Goal: Task Accomplishment & Management: Manage account settings

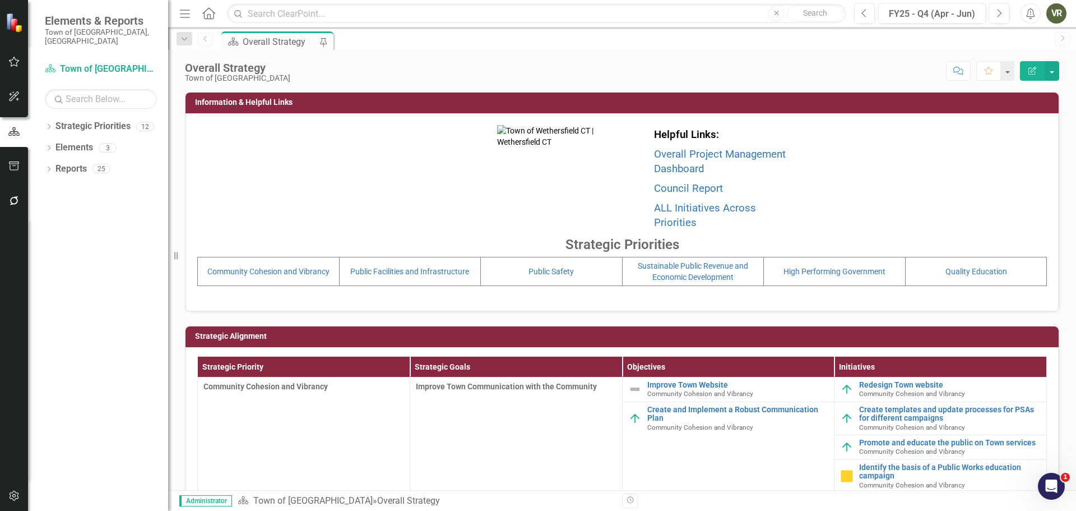
click at [15, 216] on div at bounding box center [14, 216] width 28 height 6
click at [15, 209] on button "button" at bounding box center [14, 201] width 25 height 24
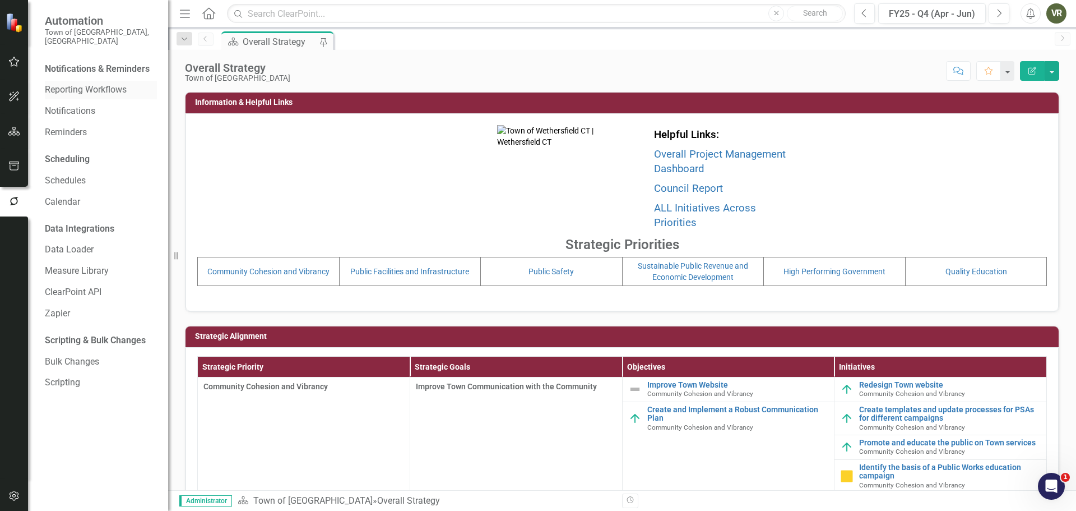
click at [93, 84] on link "Reporting Workflows" at bounding box center [101, 90] width 112 height 13
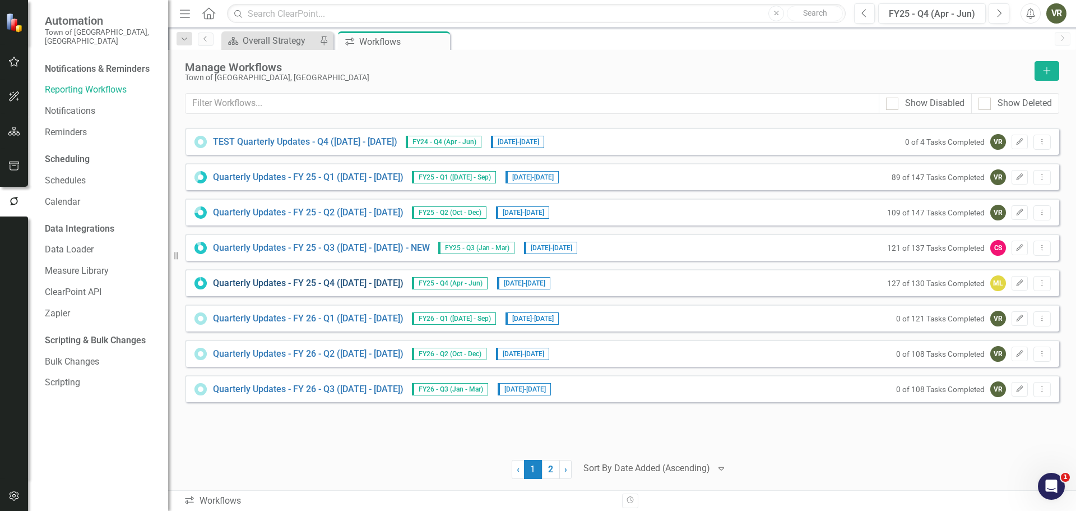
click at [374, 279] on link "Quarterly Updates - FY 25 - Q4 ([DATE] - [DATE])" at bounding box center [308, 283] width 191 height 13
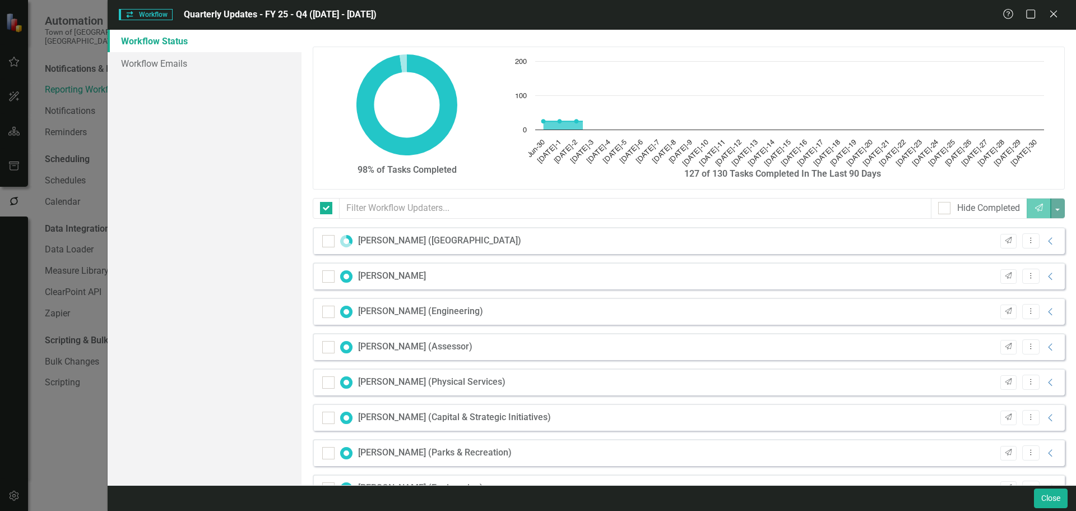
checkbox input "false"
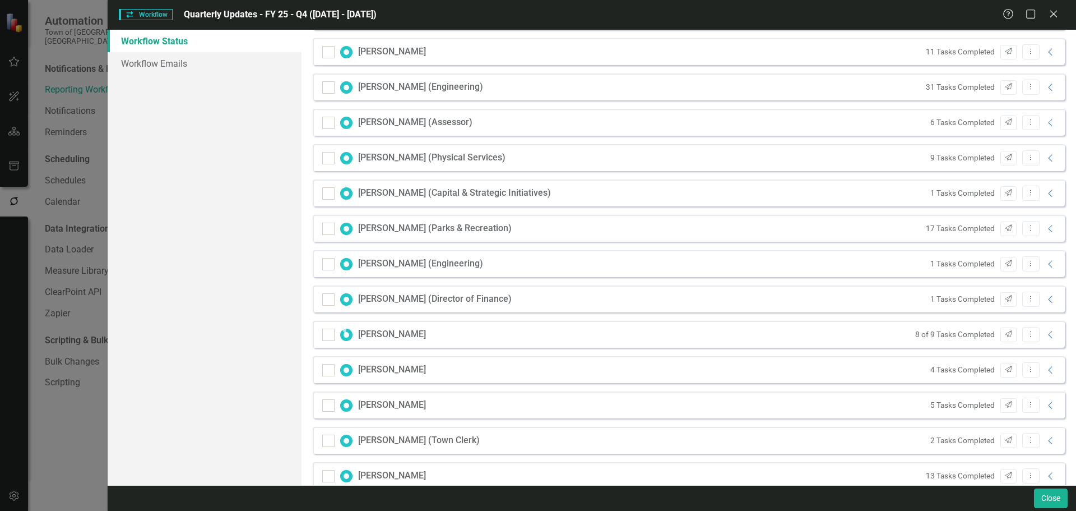
scroll to position [386, 0]
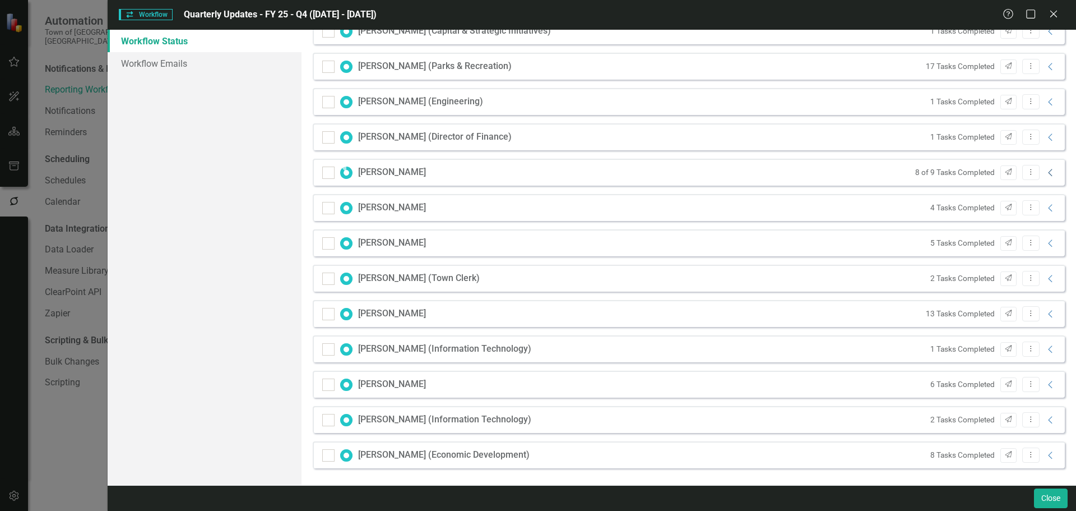
click at [1045, 172] on icon "Collapse" at bounding box center [1050, 172] width 11 height 9
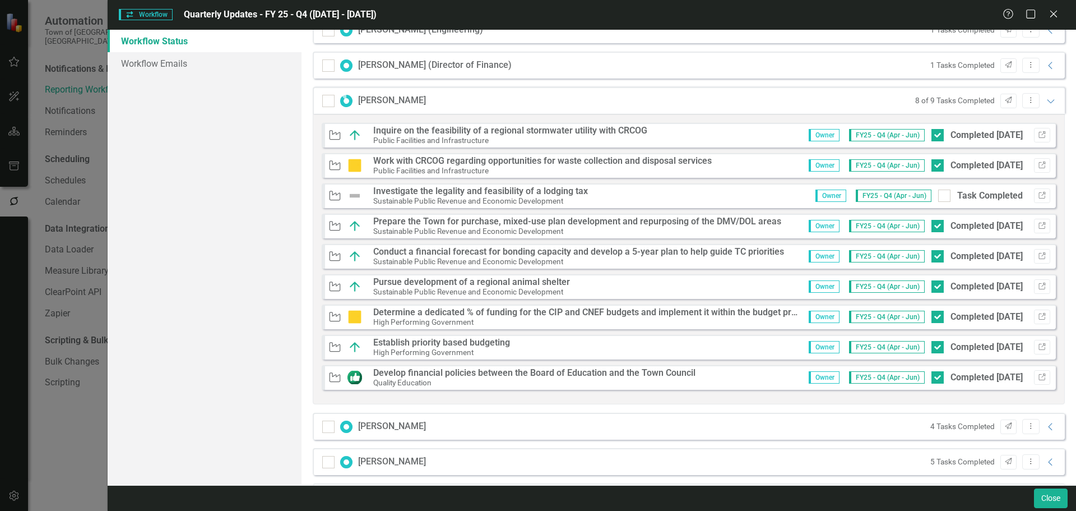
scroll to position [442, 0]
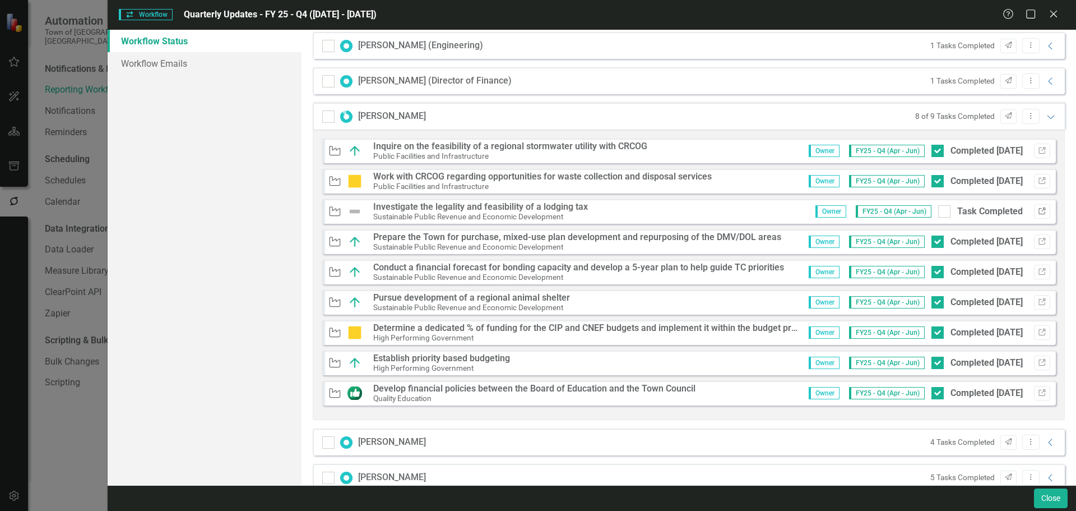
click at [1039, 209] on icon "button" at bounding box center [1042, 210] width 7 height 7
click at [938, 211] on input "Task Completed" at bounding box center [941, 208] width 7 height 7
checkbox input "true"
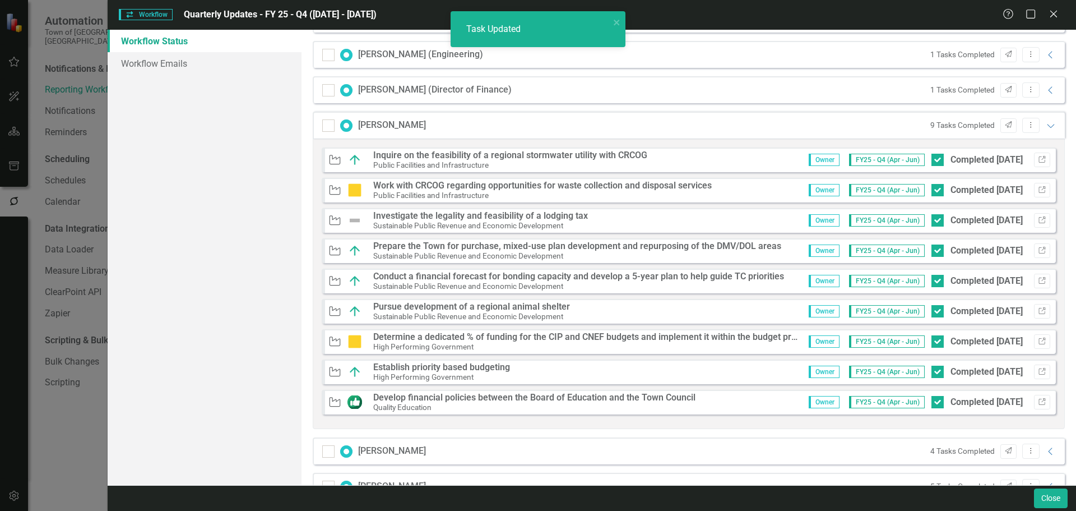
scroll to position [451, 0]
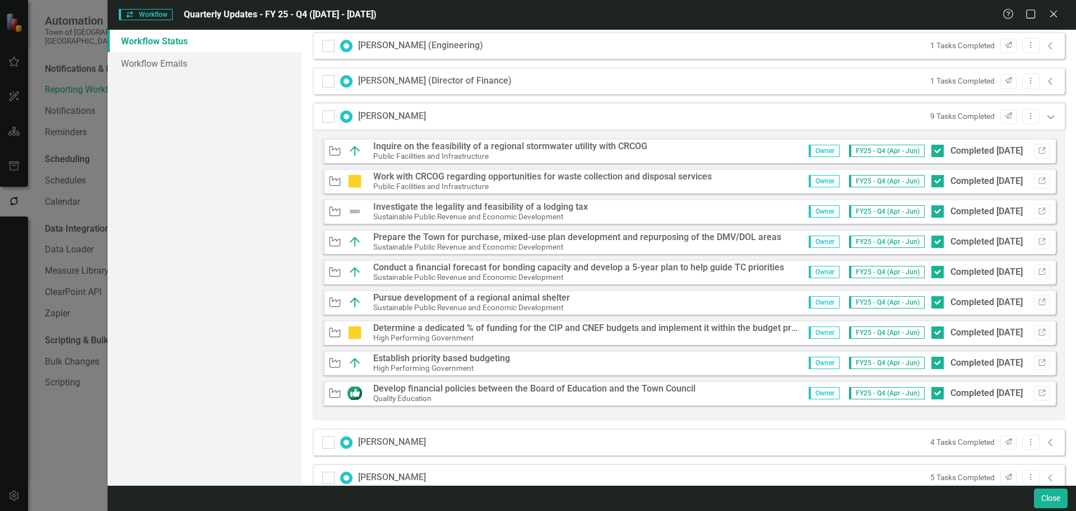
click at [1045, 117] on icon "Expanded" at bounding box center [1050, 116] width 11 height 9
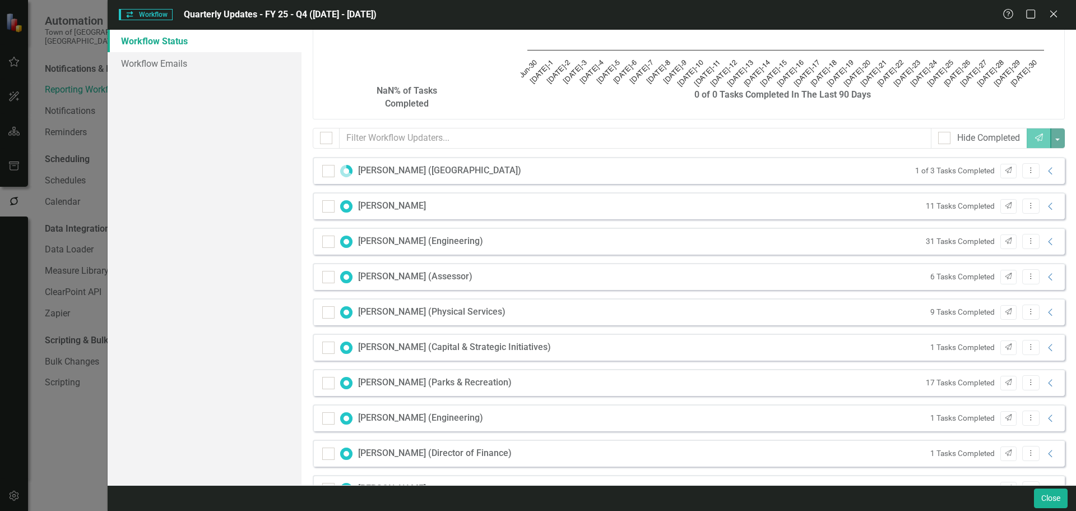
scroll to position [59, 0]
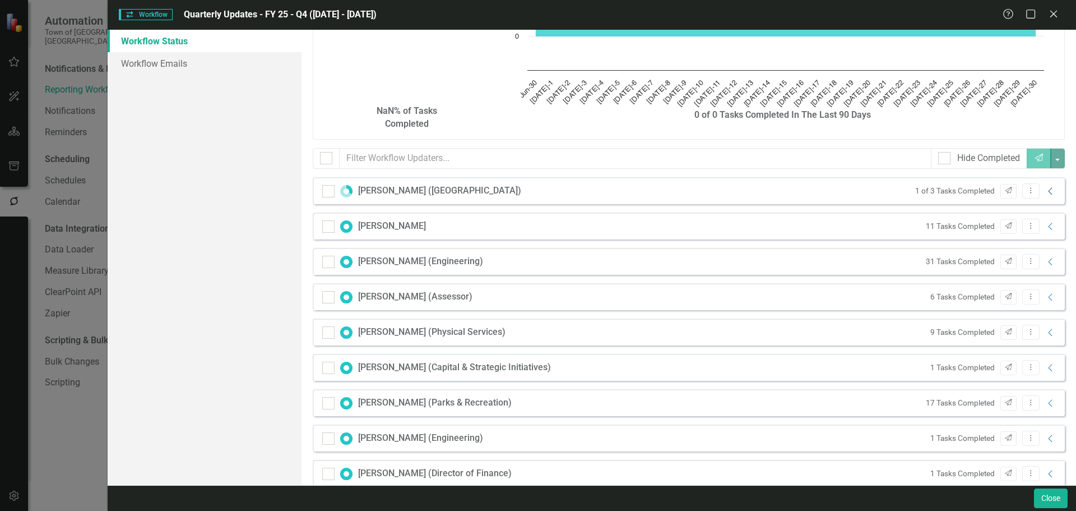
click at [1045, 194] on icon "Collapse" at bounding box center [1050, 191] width 11 height 9
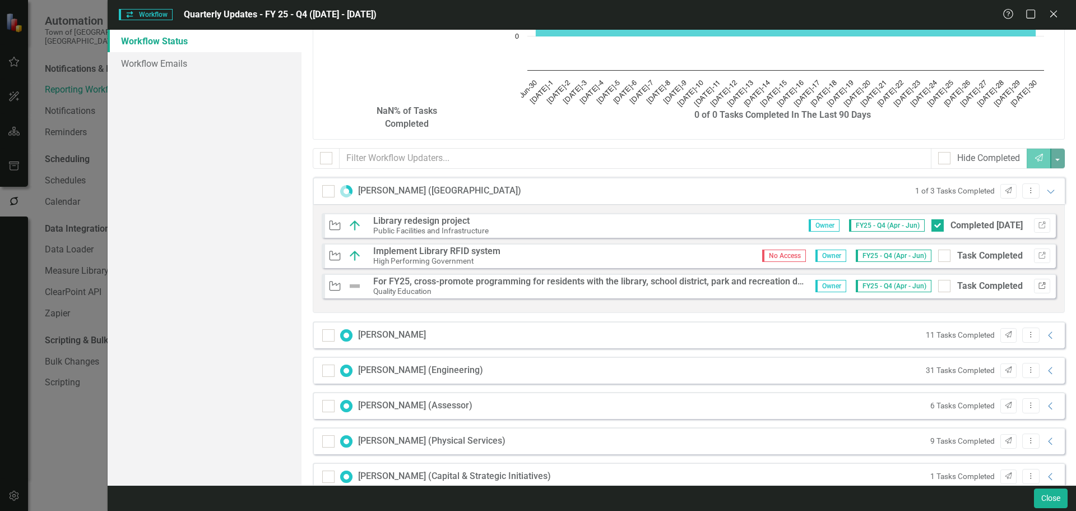
click at [1038, 287] on icon "Link" at bounding box center [1042, 285] width 8 height 7
click at [938, 260] on div at bounding box center [944, 255] width 12 height 12
click at [938, 257] on input "Task Completed" at bounding box center [941, 252] width 7 height 7
checkbox input "true"
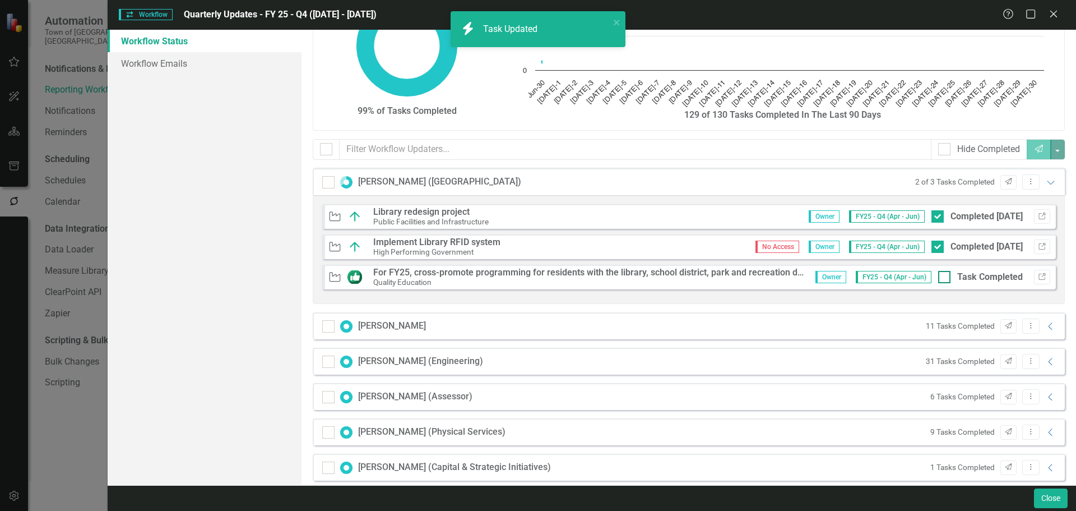
click at [939, 284] on div "Owner FY25 - Q4 (Apr - Jun) Task Completed Link" at bounding box center [928, 277] width 243 height 15
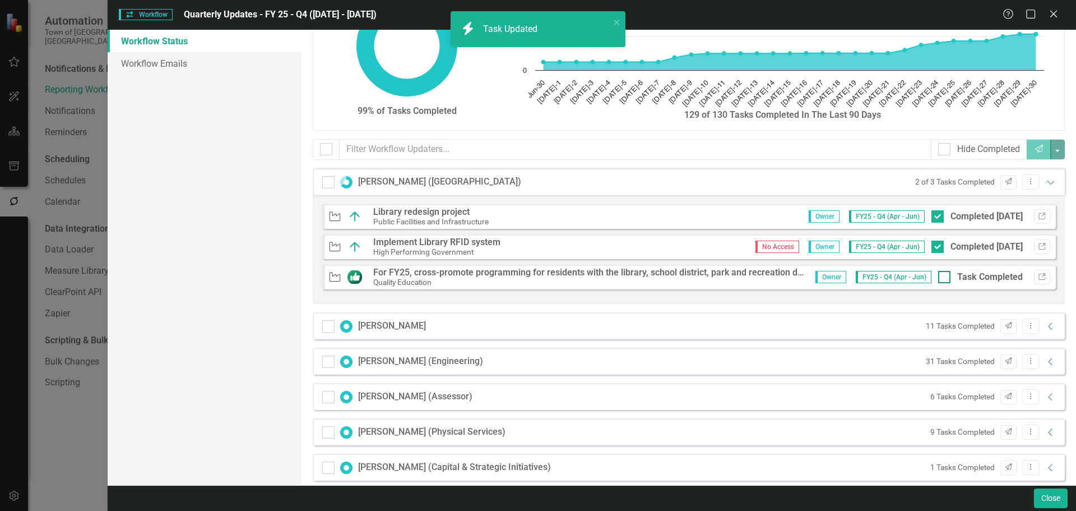
click at [939, 277] on div at bounding box center [944, 277] width 12 height 12
click at [939, 277] on input "Task Completed" at bounding box center [941, 274] width 7 height 7
checkbox input "true"
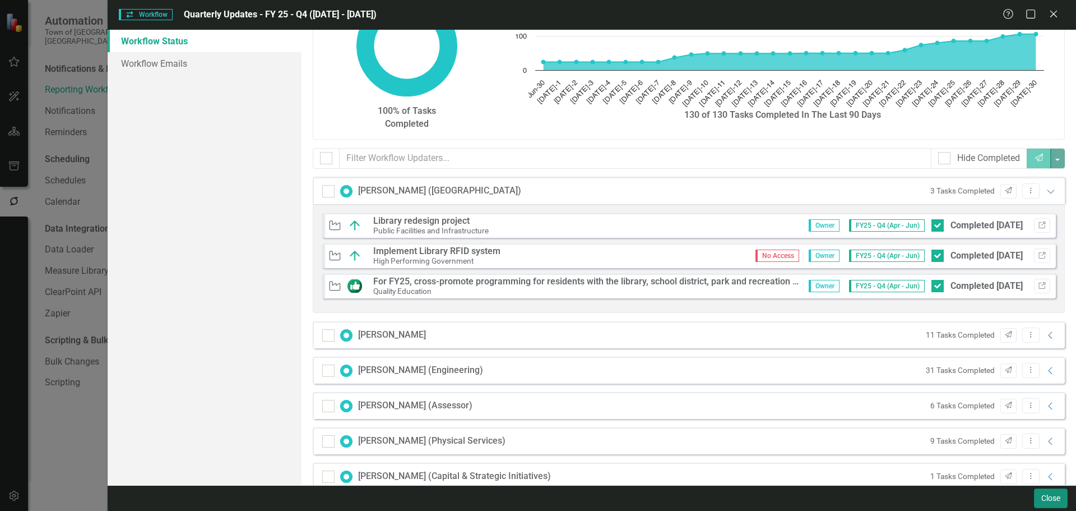
click at [1048, 502] on button "Close" at bounding box center [1051, 498] width 34 height 20
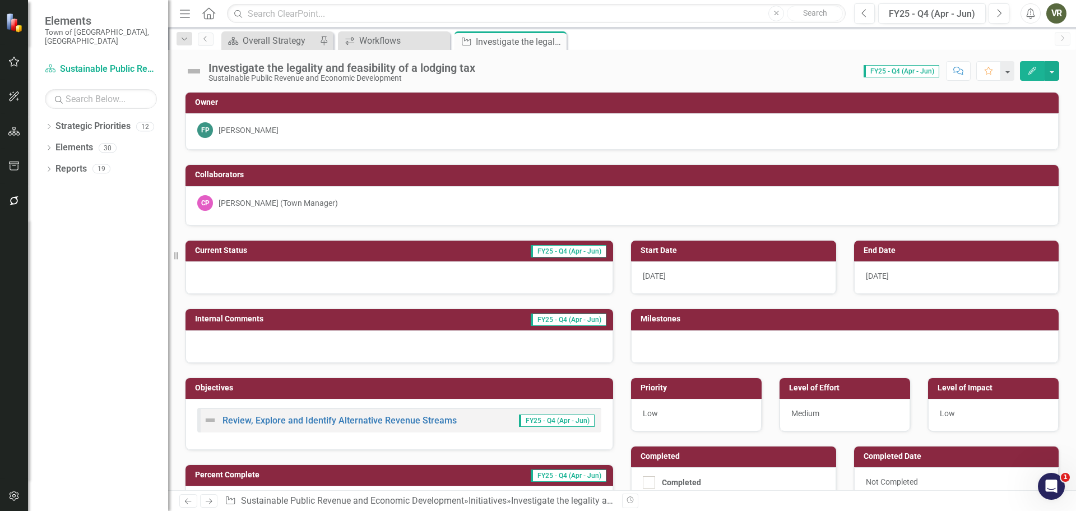
click at [238, 285] on div at bounding box center [400, 277] width 428 height 33
click at [239, 283] on div at bounding box center [400, 277] width 428 height 33
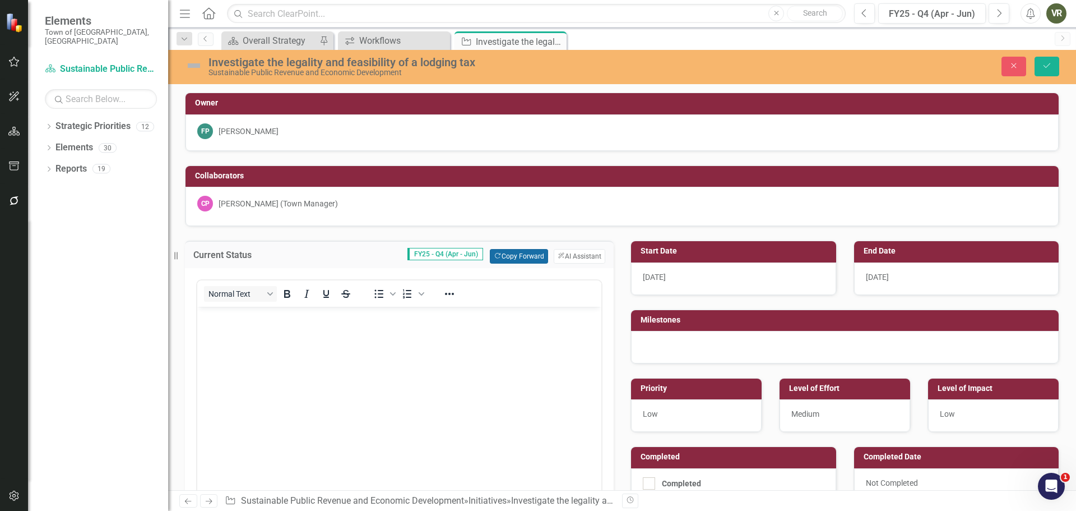
click at [526, 254] on button "Copy Forward Copy Forward" at bounding box center [519, 256] width 58 height 15
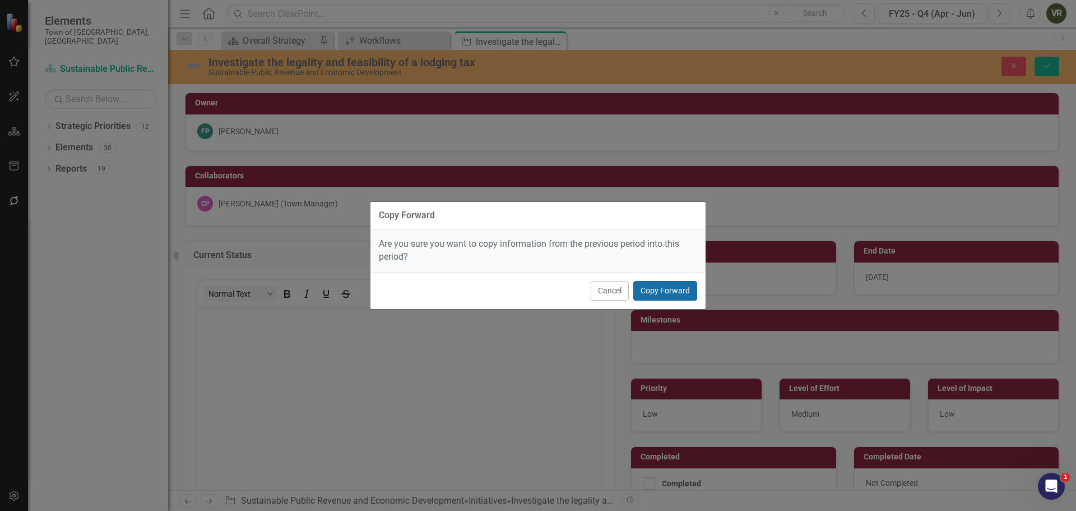
click at [661, 289] on button "Copy Forward" at bounding box center [665, 291] width 64 height 20
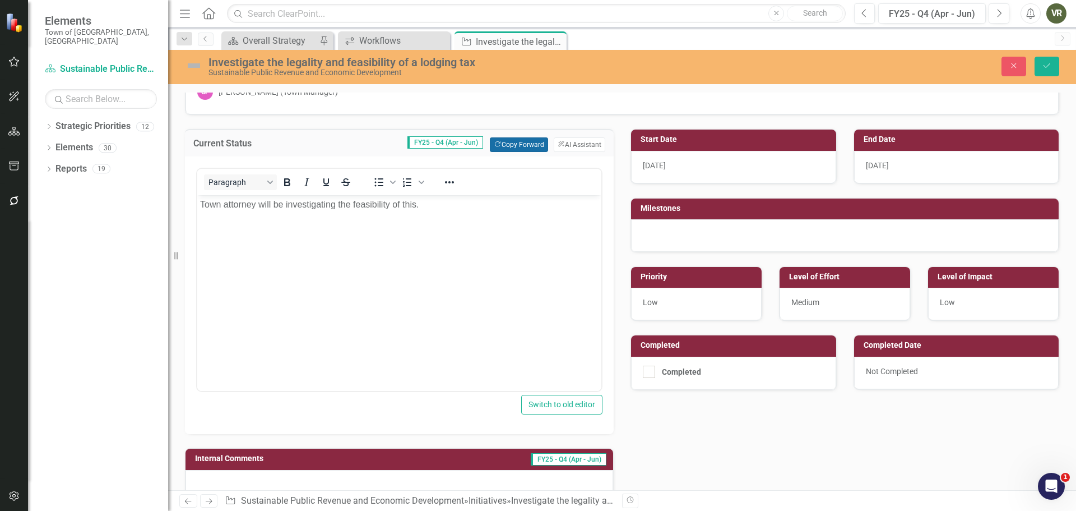
scroll to position [112, 0]
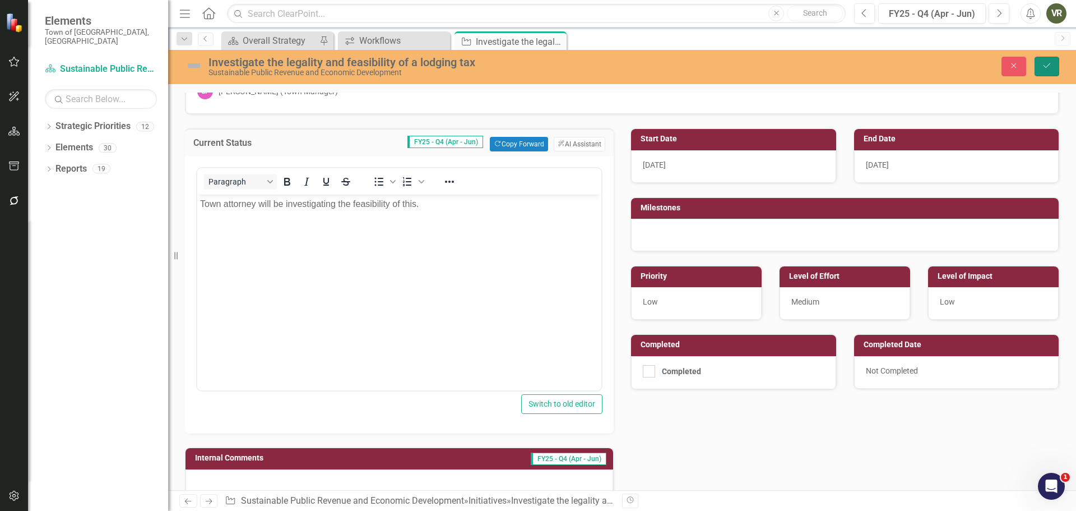
click at [1040, 66] on button "Save" at bounding box center [1047, 67] width 25 height 20
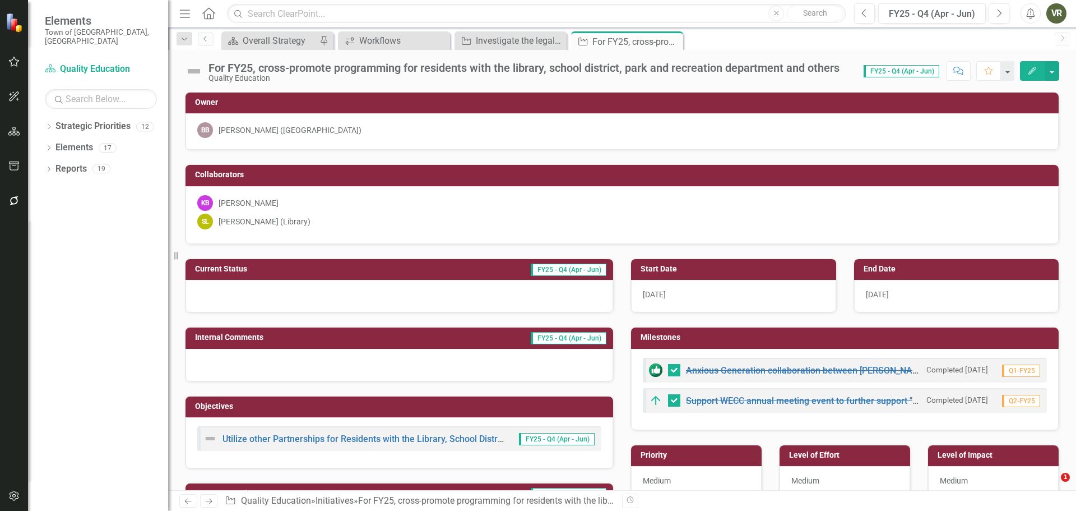
click at [257, 296] on div at bounding box center [400, 296] width 428 height 33
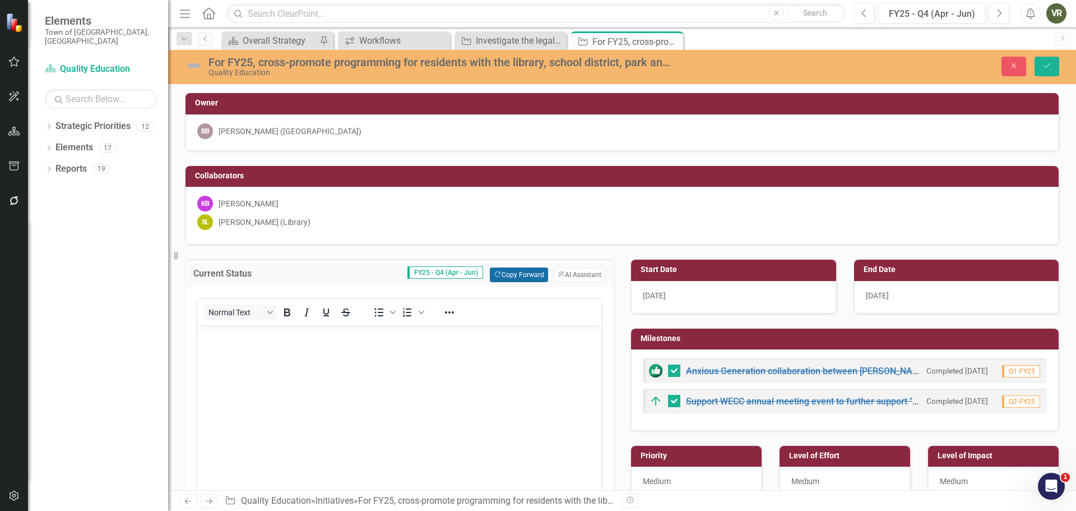
click at [525, 276] on button "Copy Forward Copy Forward" at bounding box center [519, 274] width 58 height 15
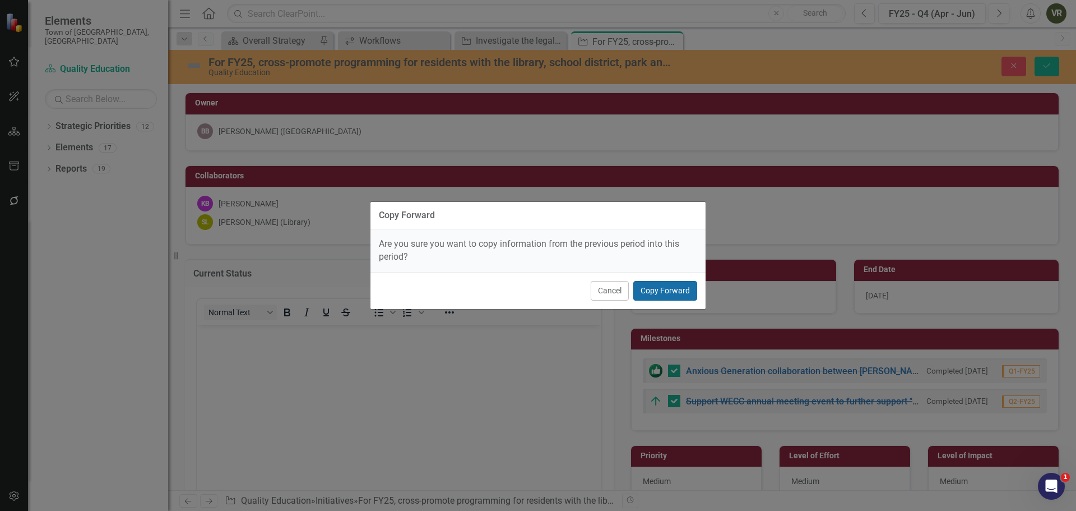
click at [650, 288] on button "Copy Forward" at bounding box center [665, 291] width 64 height 20
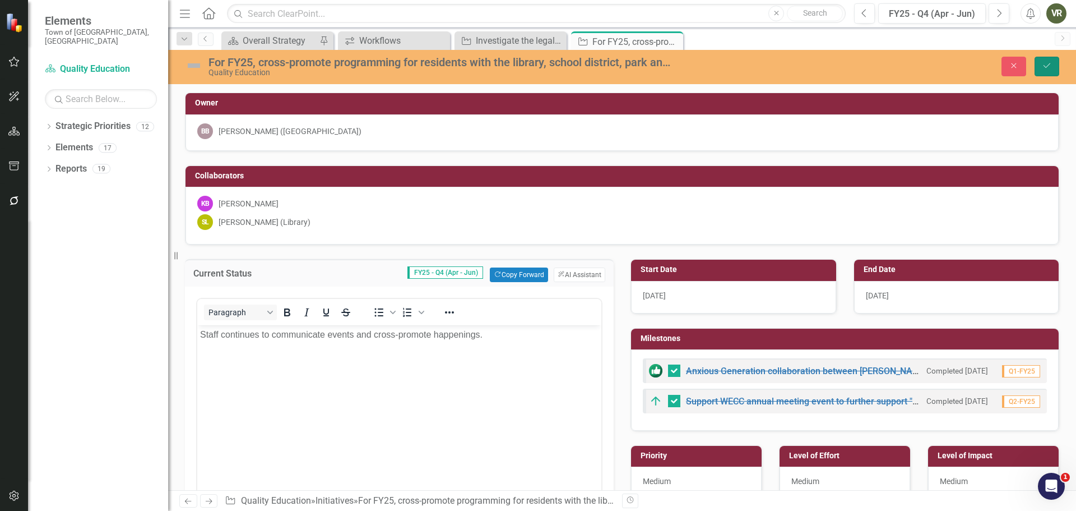
click at [1049, 64] on icon "Save" at bounding box center [1047, 66] width 10 height 8
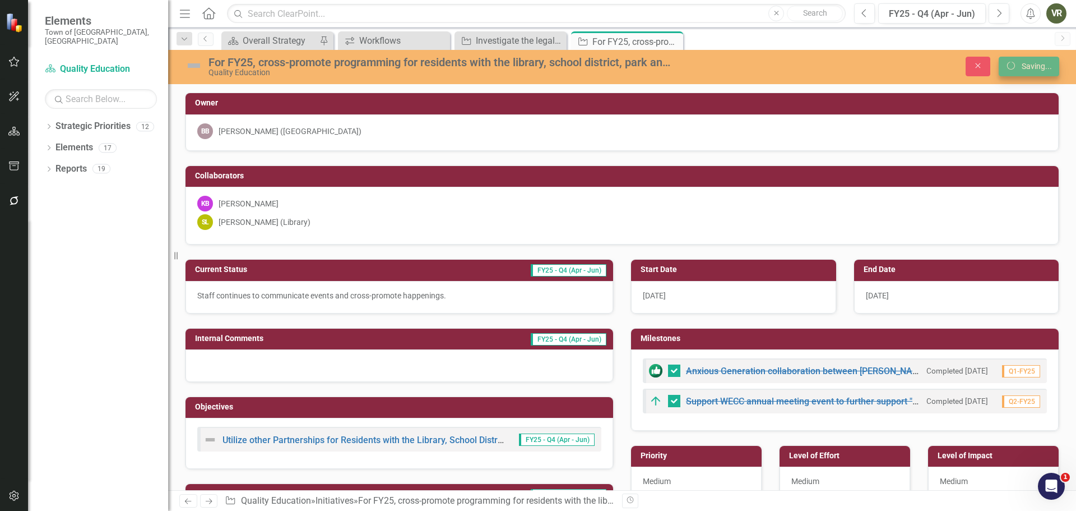
checkbox input "false"
checkbox input "true"
checkbox input "false"
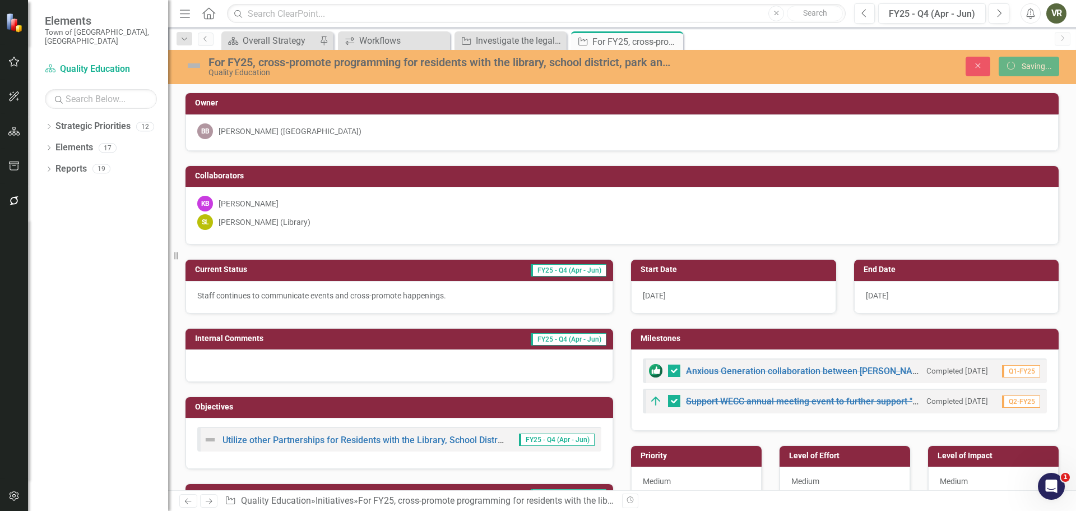
checkbox input "false"
checkbox input "true"
checkbox input "false"
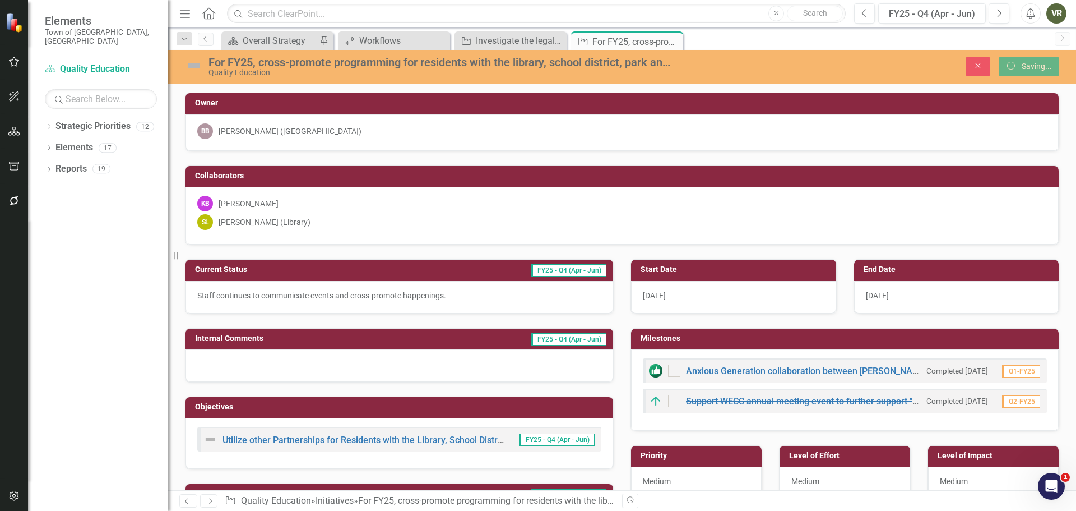
checkbox input "true"
click at [197, 67] on img at bounding box center [194, 66] width 18 height 18
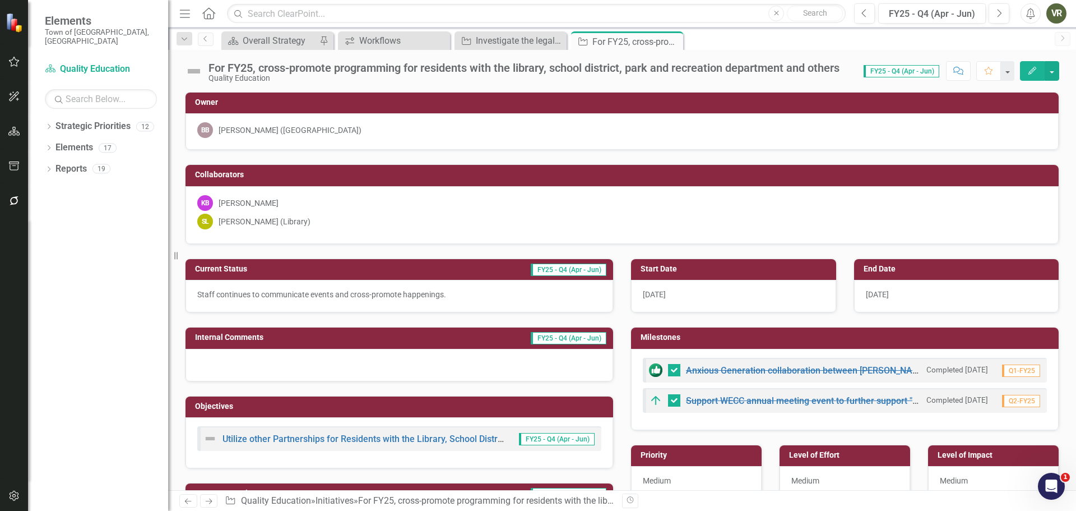
click at [198, 66] on img at bounding box center [194, 71] width 18 height 18
click at [198, 72] on img at bounding box center [194, 71] width 18 height 18
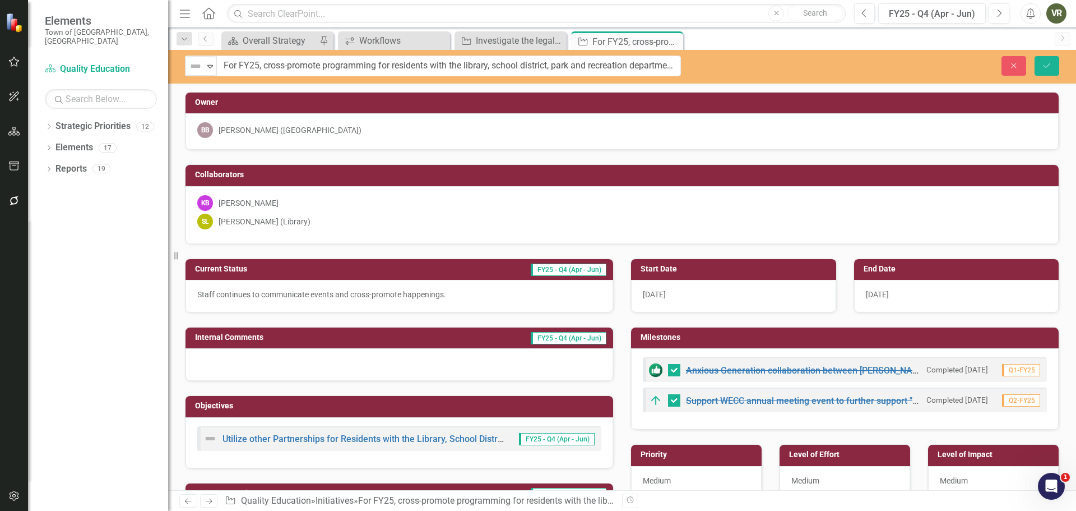
click at [198, 72] on img at bounding box center [195, 65] width 13 height 13
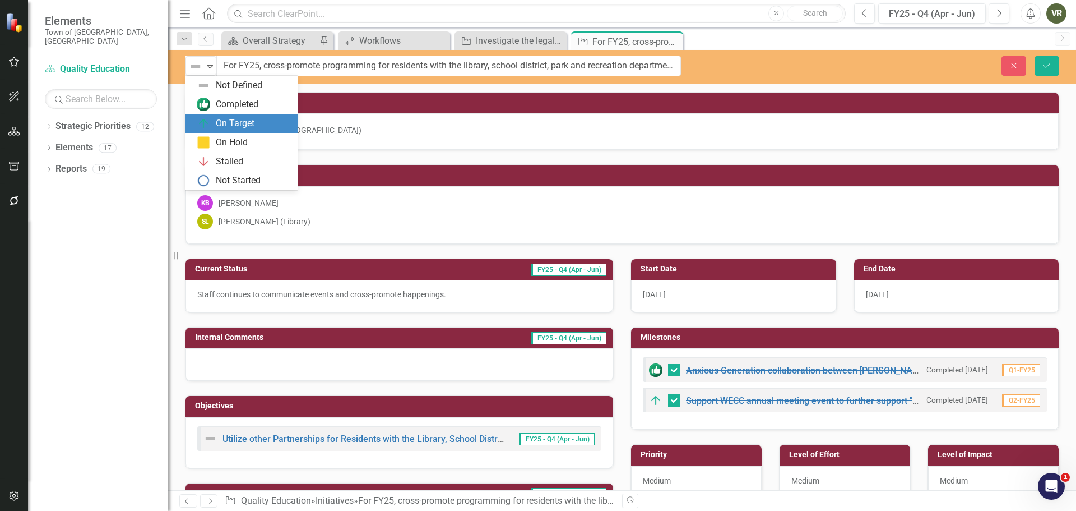
click at [213, 124] on div "On Target" at bounding box center [244, 123] width 94 height 13
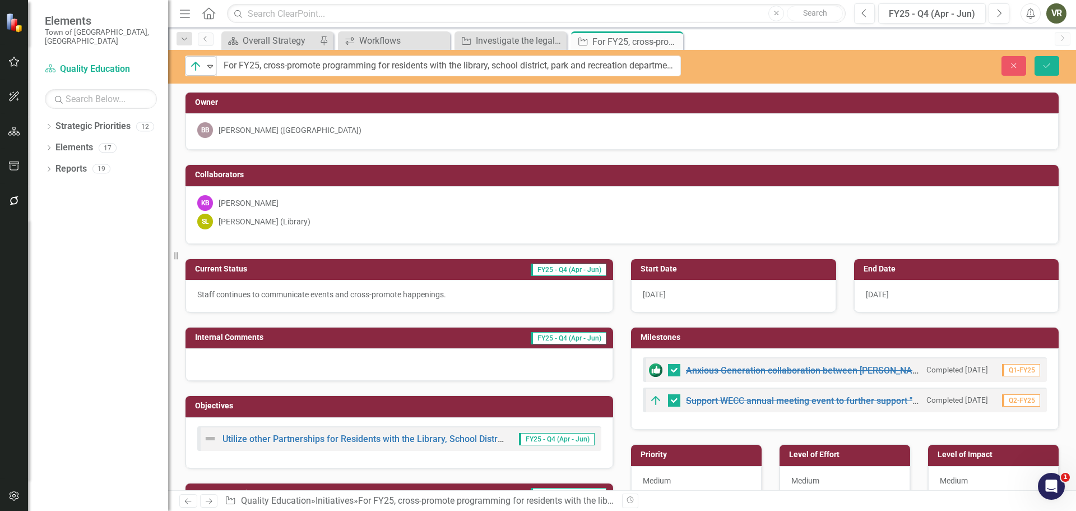
click at [206, 62] on icon "Expand" at bounding box center [210, 66] width 11 height 9
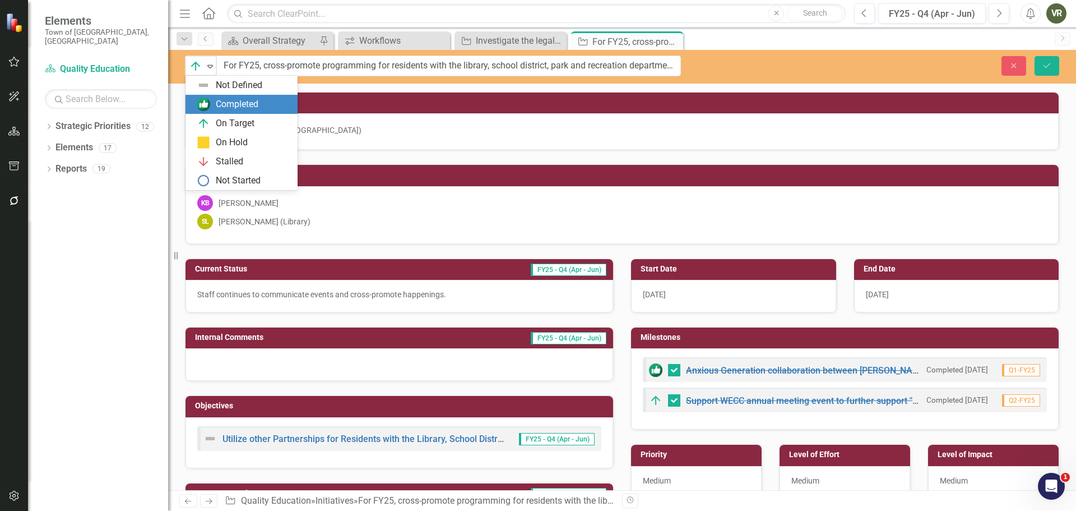
click at [219, 103] on div "Completed" at bounding box center [237, 104] width 43 height 13
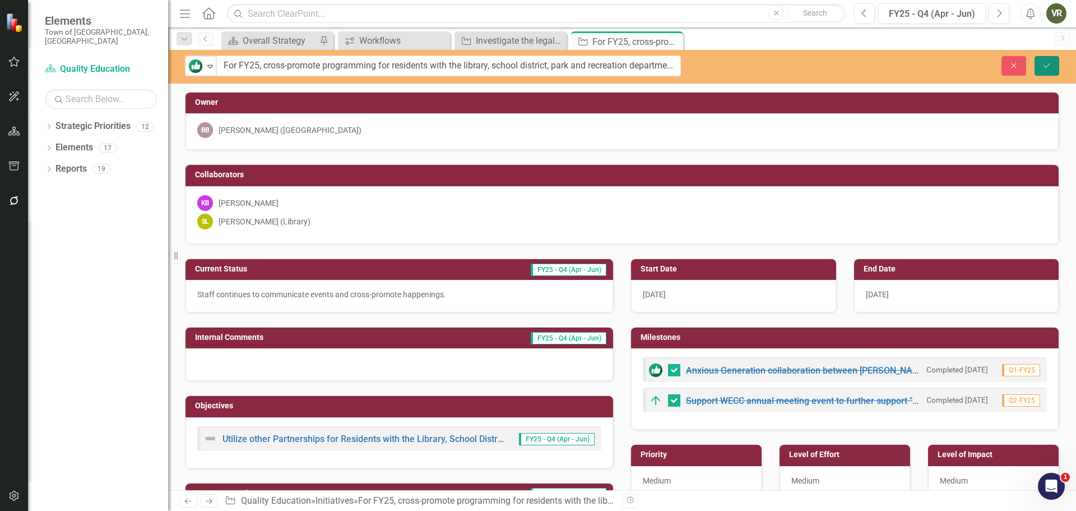
click at [1052, 65] on icon "Save" at bounding box center [1047, 66] width 10 height 8
